Goal: Task Accomplishment & Management: Use online tool/utility

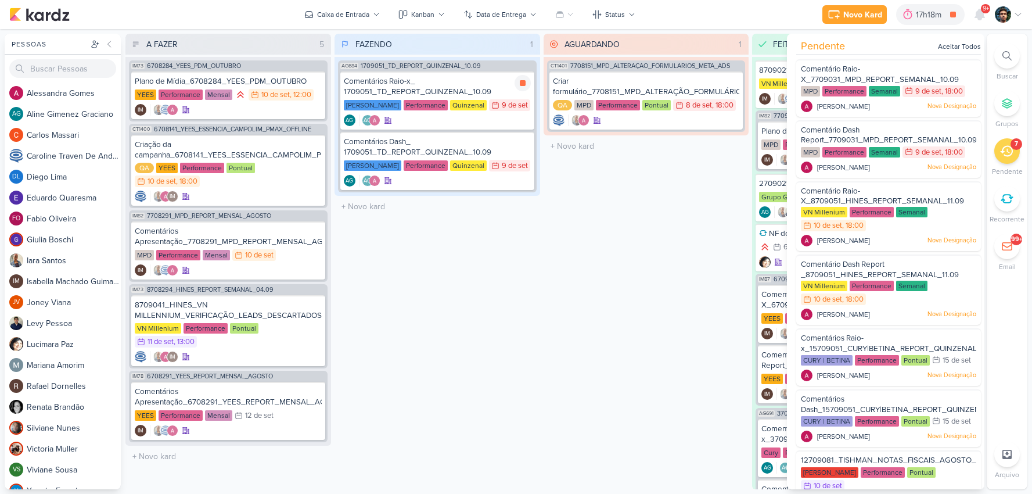
click at [485, 80] on div "Comentários Raio-x_ 1709051_TD_REPORT_QUINZENAL_10.09" at bounding box center [437, 86] width 187 height 21
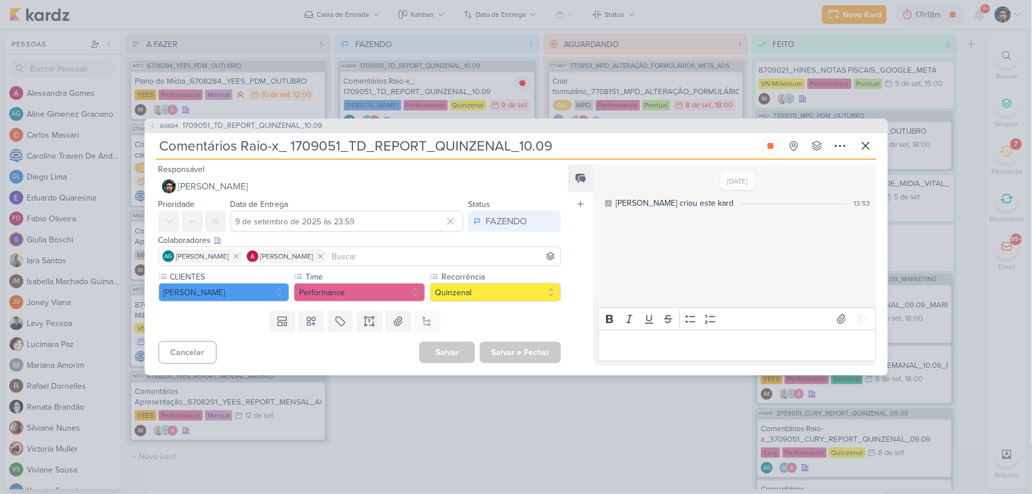
click at [700, 353] on div "Editor editing area: main" at bounding box center [737, 345] width 278 height 32
drag, startPoint x: 775, startPoint y: 350, endPoint x: 808, endPoint y: 340, distance: 34.7
click at [805, 341] on div "[URL][DOMAIN_NAME]" at bounding box center [737, 345] width 278 height 32
click at [853, 310] on button at bounding box center [862, 319] width 19 height 19
click at [874, 143] on button at bounding box center [866, 145] width 21 height 21
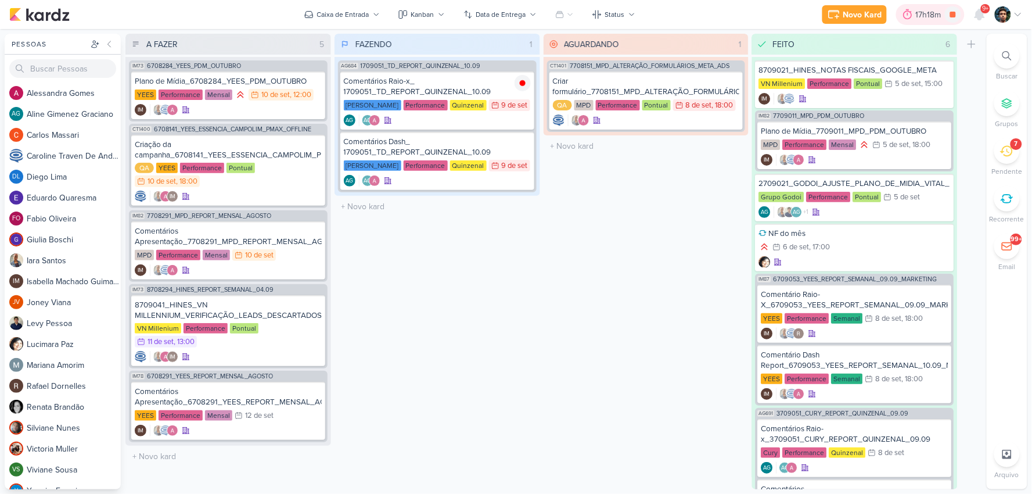
click at [925, 20] on div "17h18m" at bounding box center [930, 15] width 29 height 12
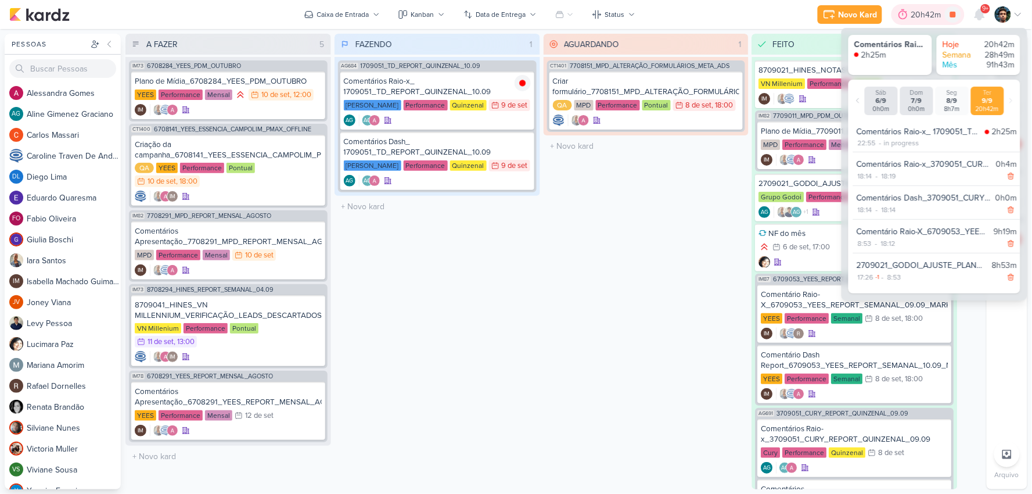
click at [925, 20] on div "20h42m" at bounding box center [928, 15] width 34 height 12
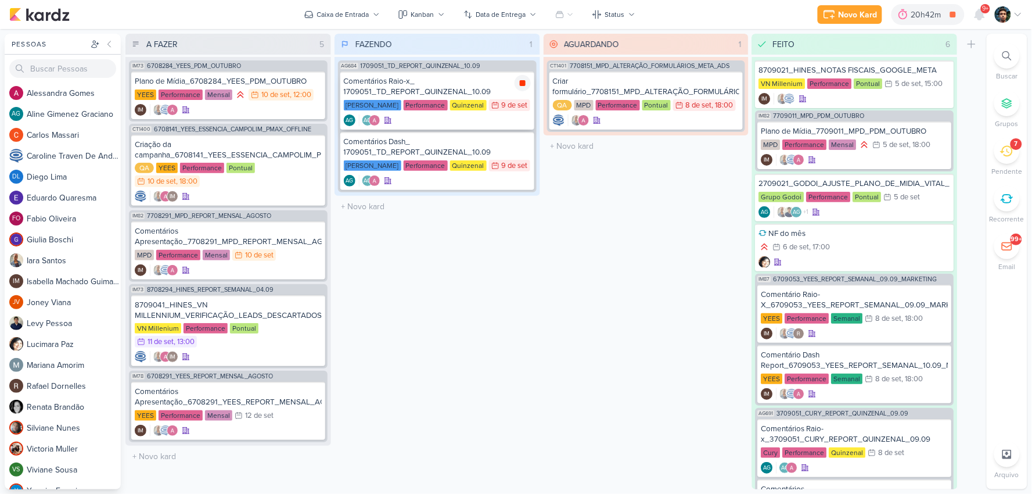
click at [527, 80] on icon at bounding box center [522, 82] width 9 height 9
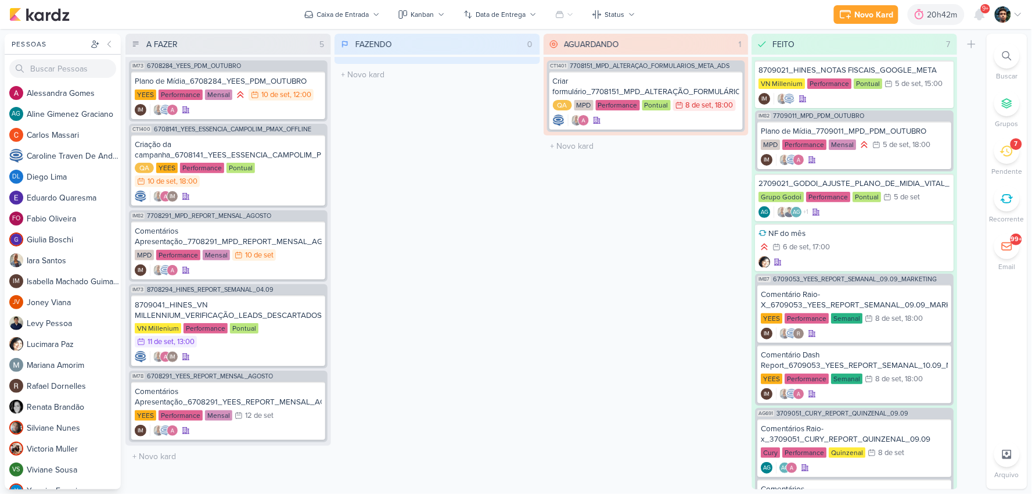
click at [1009, 158] on div "7" at bounding box center [1007, 151] width 26 height 26
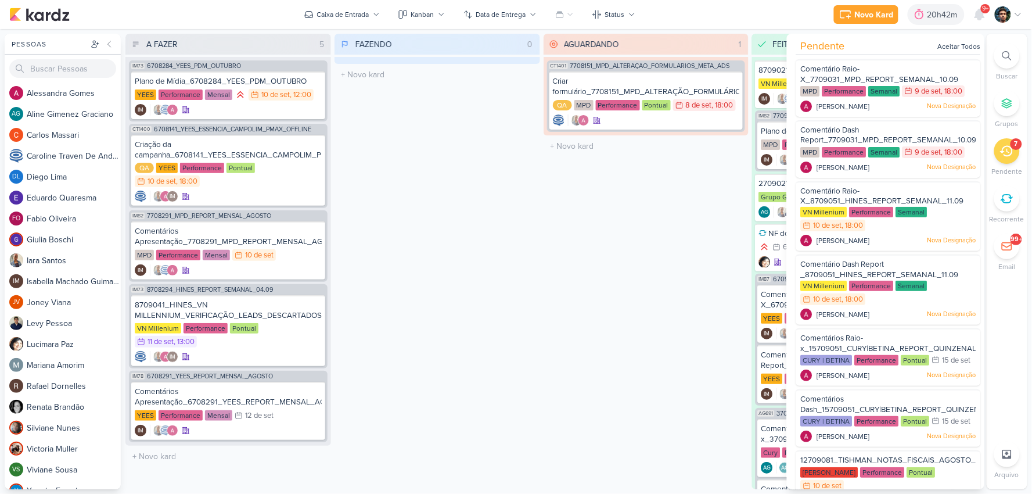
drag, startPoint x: 896, startPoint y: 81, endPoint x: 489, endPoint y: 97, distance: 408.1
click at [489, 97] on div "Pessoas [GEOGRAPHIC_DATA] A l e s s a n d r a G o m e s AG A l i n e G i m e n …" at bounding box center [516, 261] width 1032 height 455
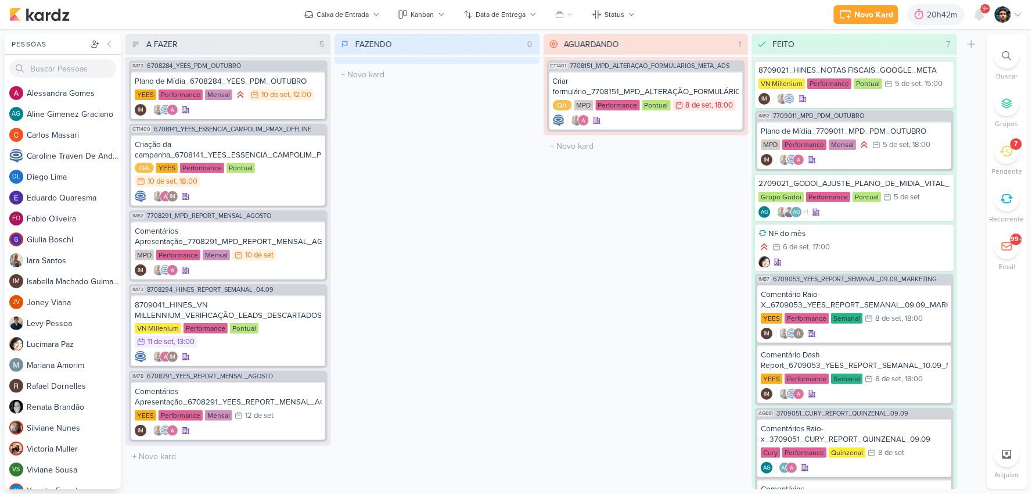
click at [1019, 157] on div "7" at bounding box center [1007, 151] width 26 height 26
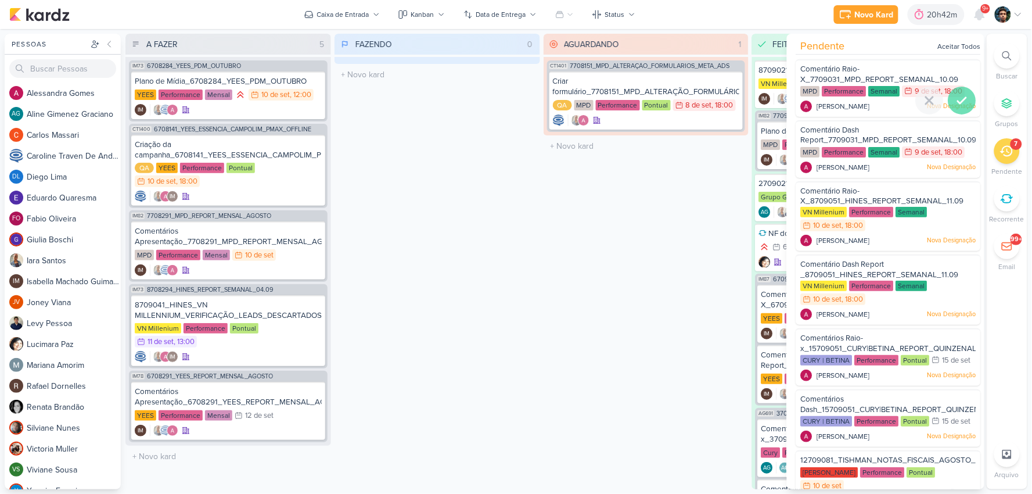
click at [967, 87] on div at bounding box center [963, 101] width 28 height 28
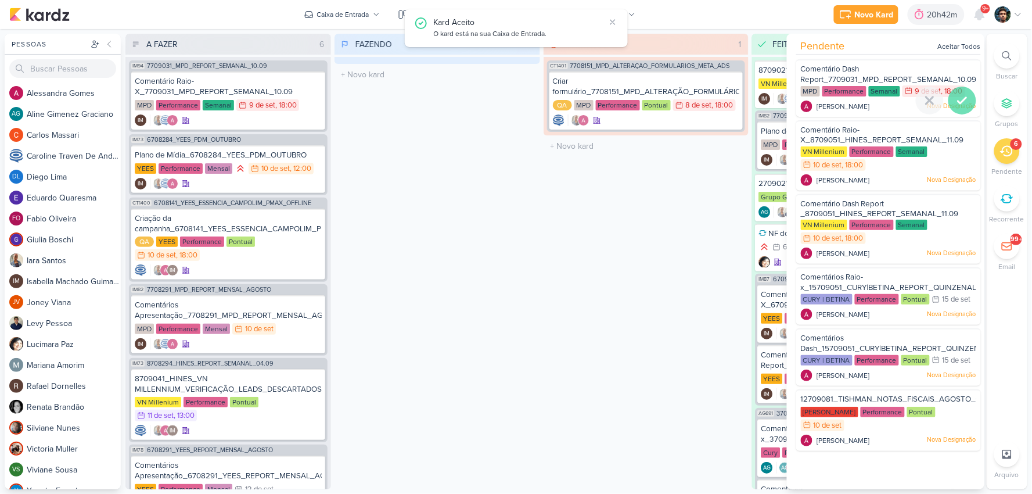
click at [965, 100] on icon at bounding box center [963, 101] width 14 height 14
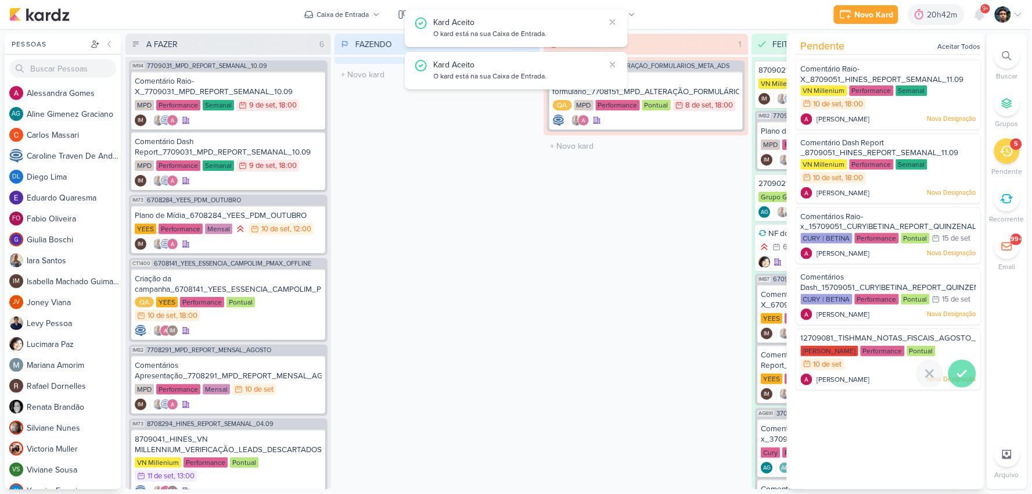
click at [970, 369] on div at bounding box center [963, 374] width 28 height 28
